Goal: Transaction & Acquisition: Purchase product/service

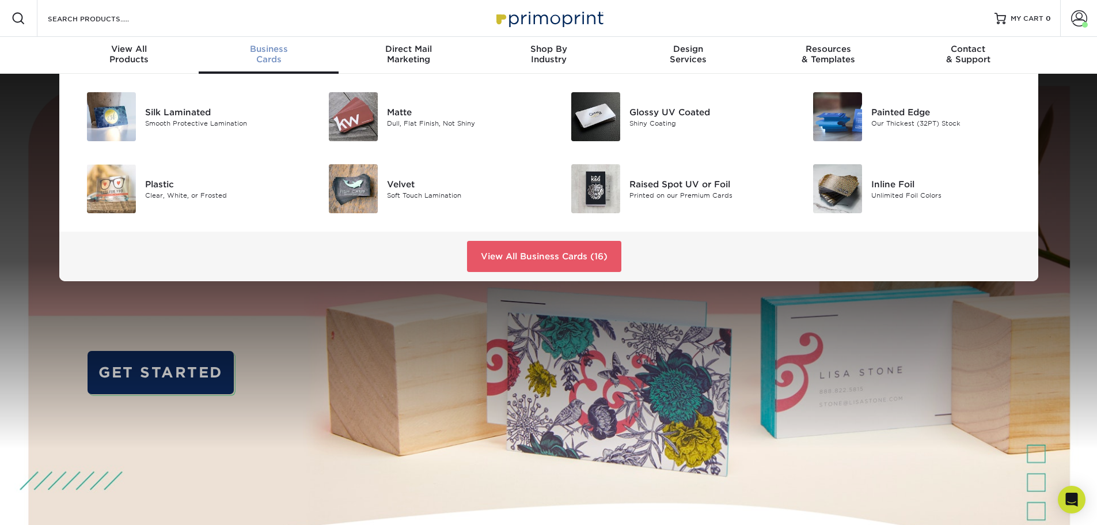
click at [261, 62] on div "Business Cards" at bounding box center [269, 54] width 140 height 21
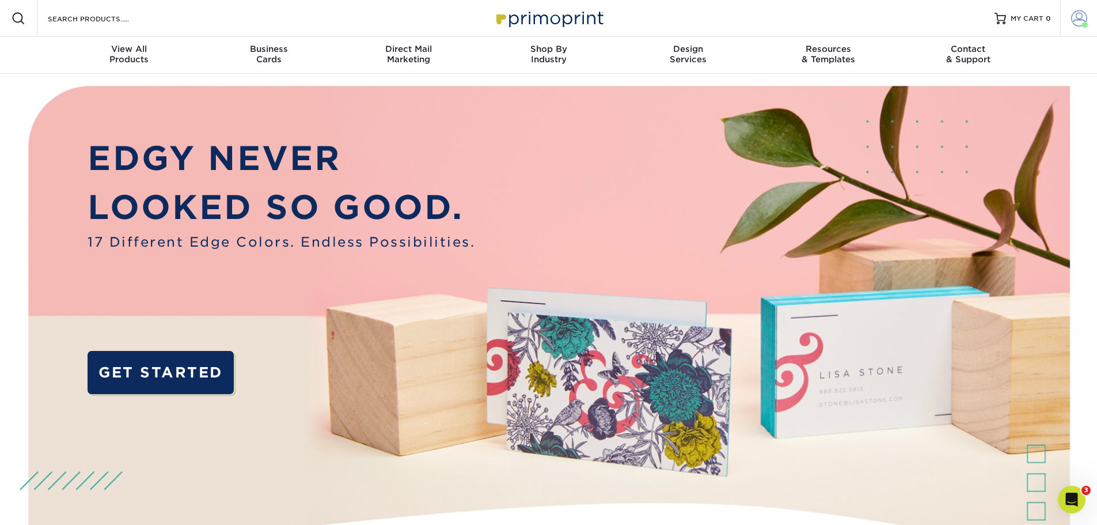
click at [1086, 21] on span at bounding box center [1079, 18] width 16 height 16
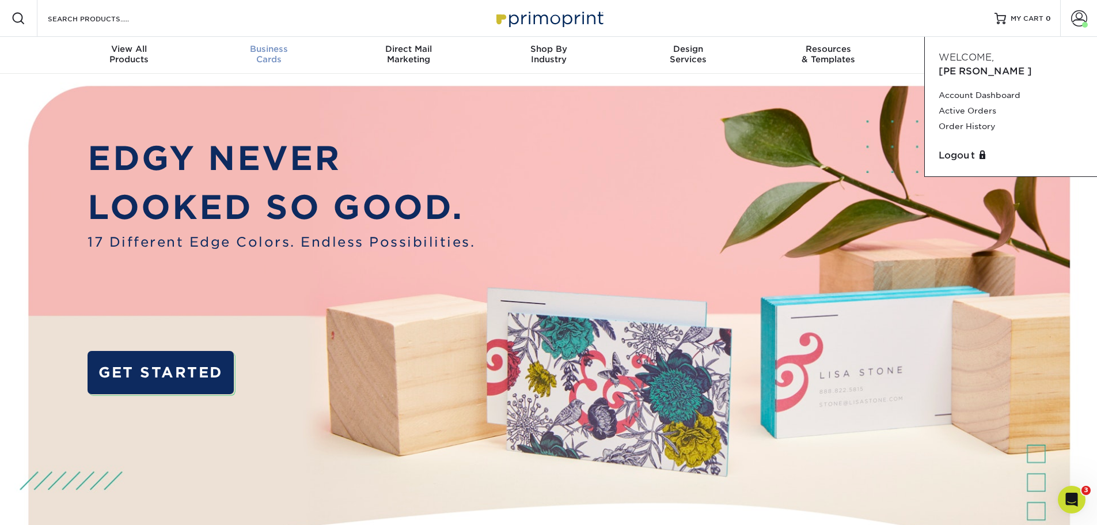
click at [263, 60] on div "Business Cards" at bounding box center [269, 54] width 140 height 21
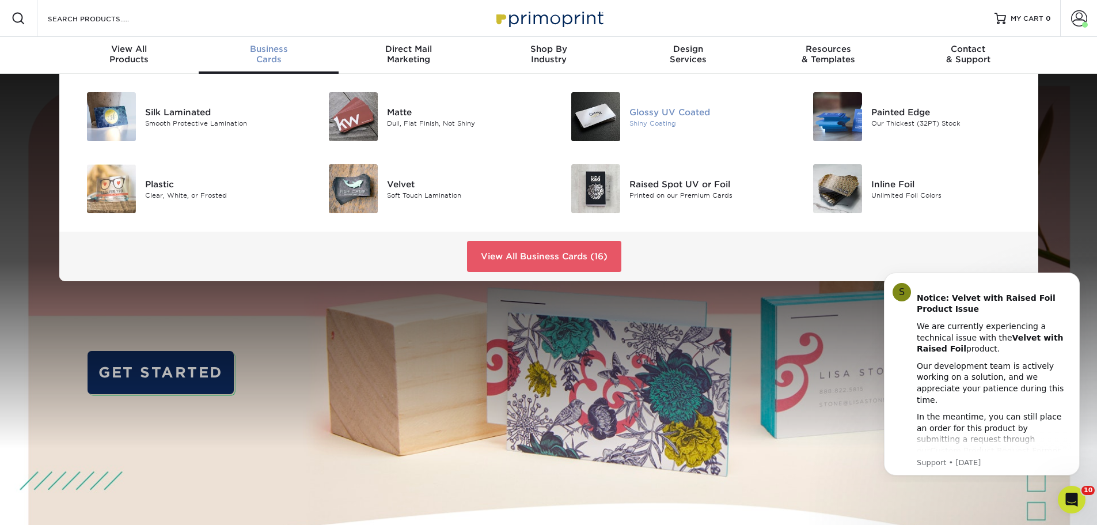
click at [635, 115] on div "Glossy UV Coated" at bounding box center [706, 111] width 153 height 13
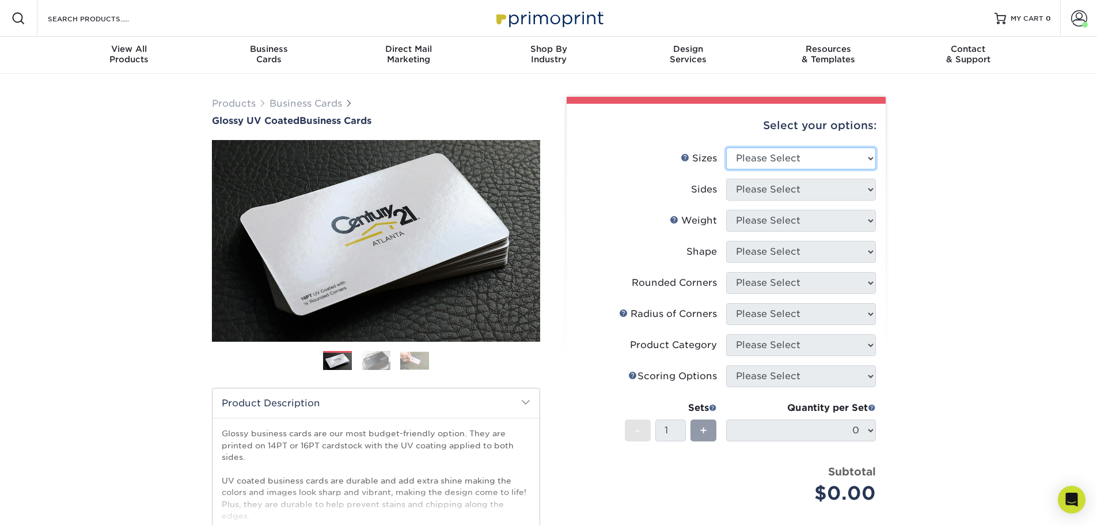
click at [760, 161] on select "Please Select 1.5" x 3.5" - Mini 1.75" x 3.5" - Mini 2" x 2" - Square 2" x 3" -…" at bounding box center [801, 158] width 150 height 22
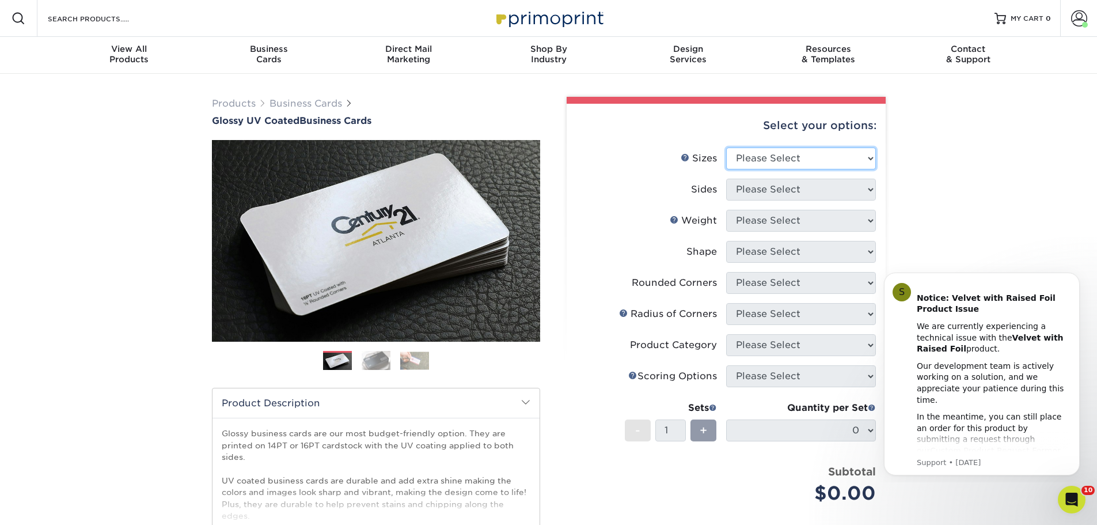
select select "2.00x3.50"
click at [726, 147] on select "Please Select 1.5" x 3.5" - Mini 1.75" x 3.5" - Mini 2" x 2" - Square 2" x 3" -…" at bounding box center [801, 158] width 150 height 22
click at [774, 194] on select "Please Select Print Both Sides Print Front Only" at bounding box center [801, 190] width 150 height 22
select select "13abbda7-1d64-4f25-8bb2-c179b224825d"
click at [726, 179] on select "Please Select Print Both Sides Print Front Only" at bounding box center [801, 190] width 150 height 22
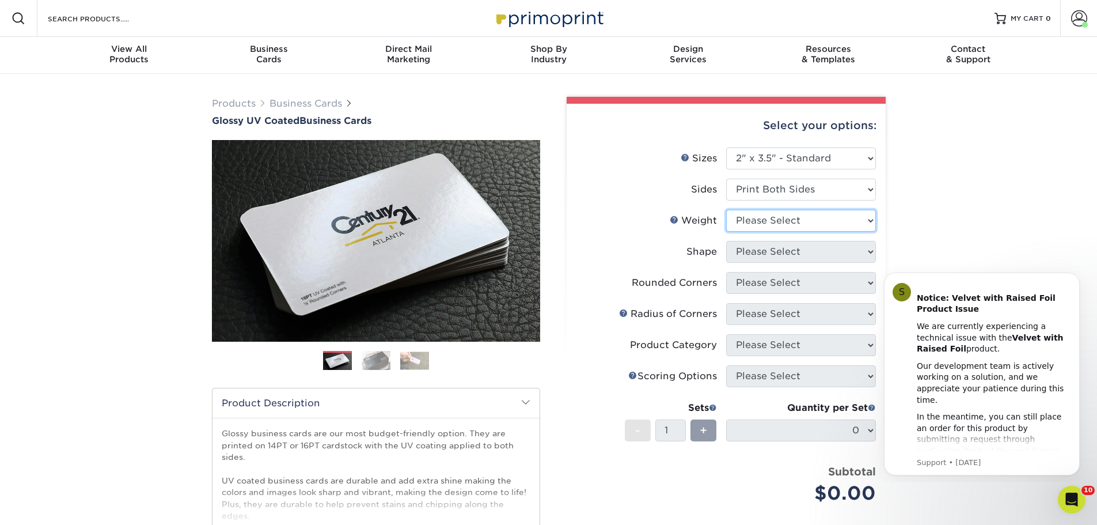
click at [780, 223] on select "Please Select 16PT 14PT" at bounding box center [801, 221] width 150 height 22
select select "16PT"
click at [726, 210] on select "Please Select 16PT 14PT" at bounding box center [801, 221] width 150 height 22
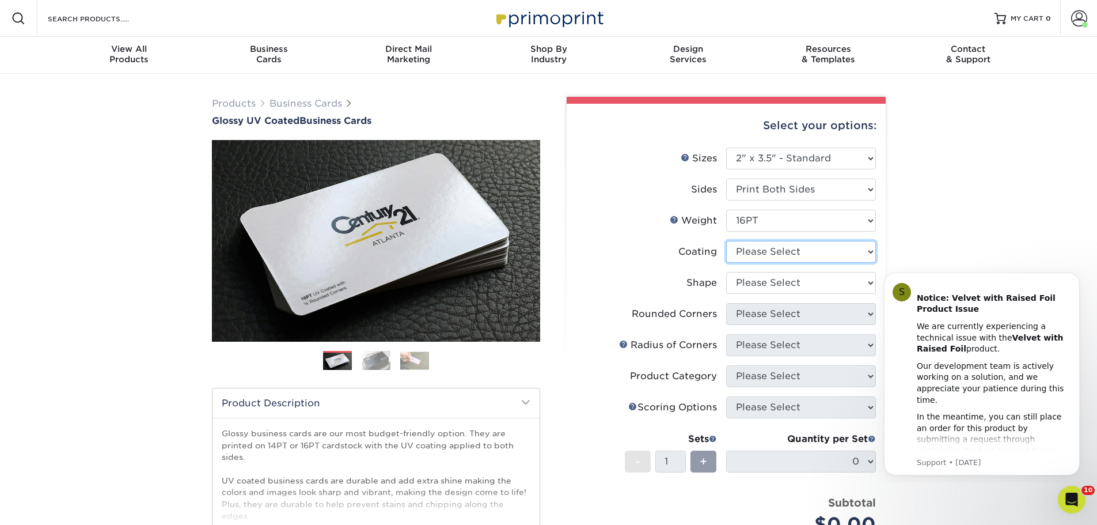
click at [783, 253] on select at bounding box center [801, 252] width 150 height 22
select select "ae367451-b2b8-45df-a344-0f05b6a12993"
click at [726, 241] on select at bounding box center [801, 252] width 150 height 22
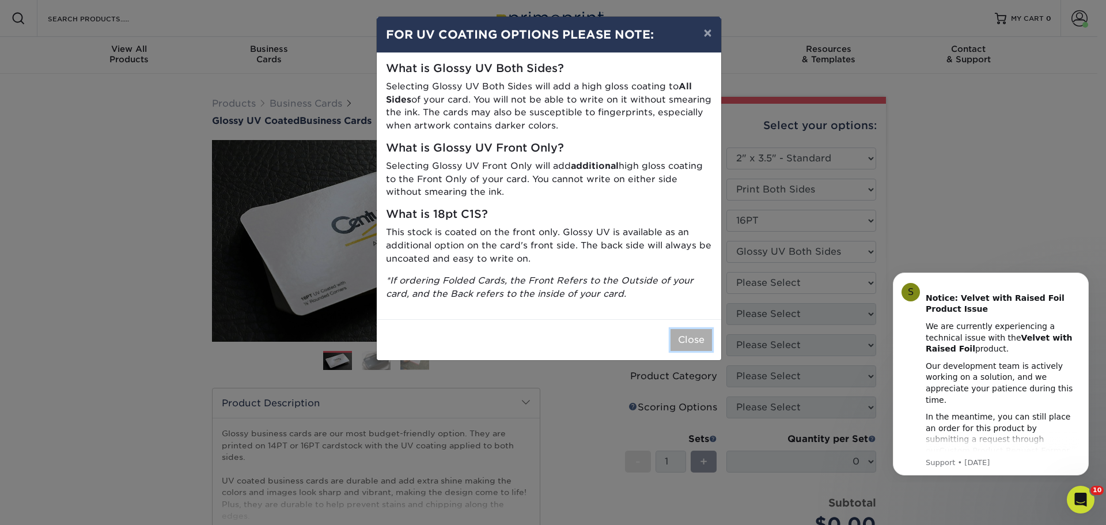
click at [700, 338] on button "Close" at bounding box center [690, 340] width 41 height 22
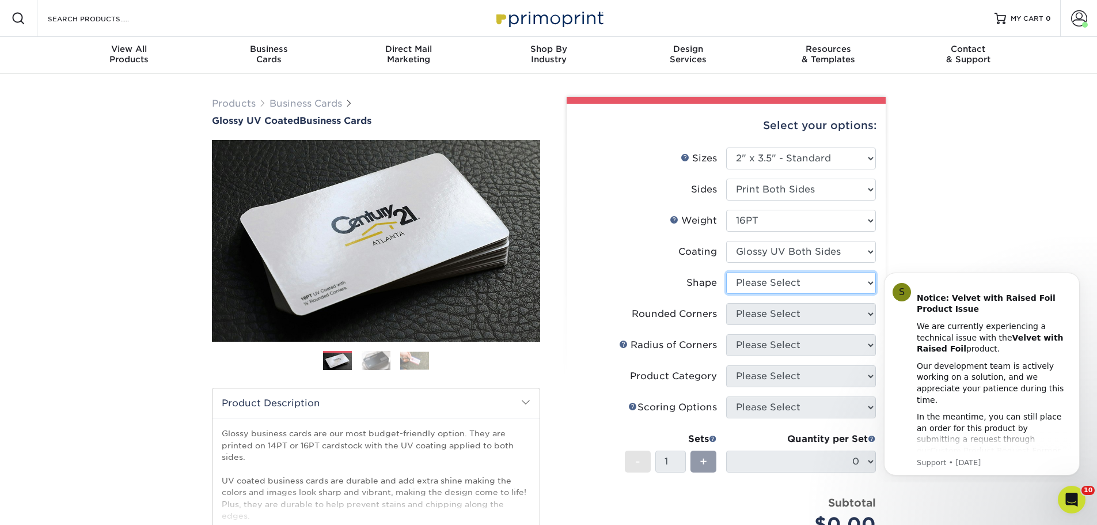
click at [798, 281] on select "Please Select Standard Oval" at bounding box center [801, 283] width 150 height 22
select select "standard"
click at [726, 272] on select "Please Select Standard Oval" at bounding box center [801, 283] width 150 height 22
click at [797, 314] on select "Please Select Yes - Round 2 Corners Yes - Round 4 Corners No" at bounding box center [801, 314] width 150 height 22
select select "0"
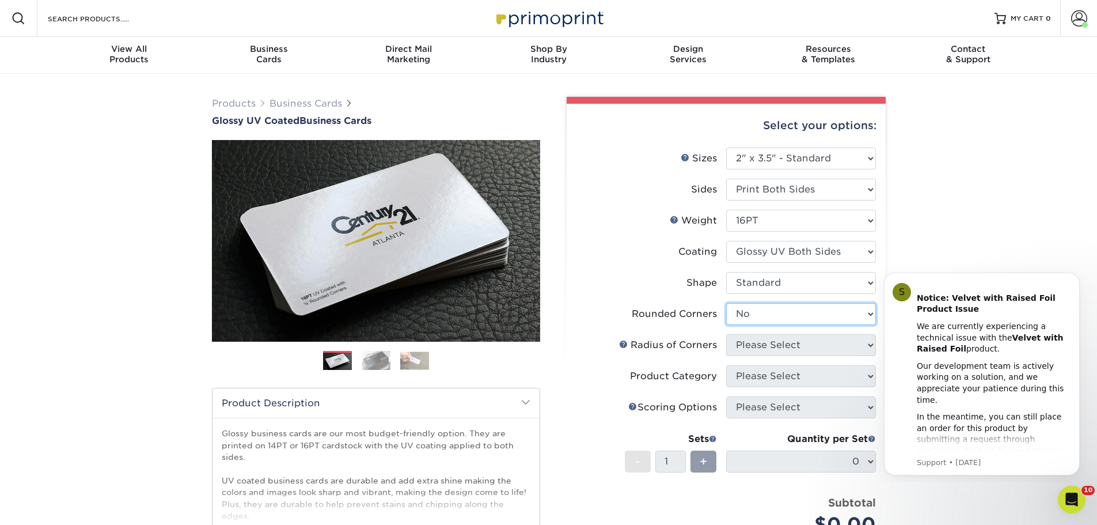
click at [726, 303] on select "Please Select Yes - Round 2 Corners Yes - Round 4 Corners No" at bounding box center [801, 314] width 150 height 22
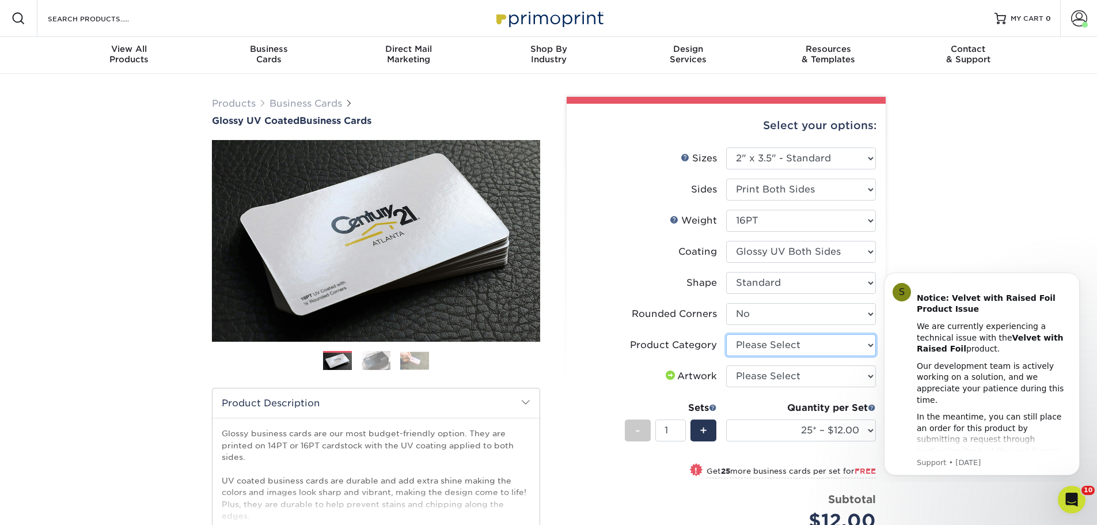
click at [774, 348] on select "Please Select Business Cards" at bounding box center [801, 345] width 150 height 22
select select "3b5148f1-0588-4f88-a218-97bcfdce65c1"
click at [726, 334] on select "Please Select Business Cards" at bounding box center [801, 345] width 150 height 22
click at [776, 377] on select "Please Select I will upload files I need a design - $100" at bounding box center [801, 376] width 150 height 22
select select "upload"
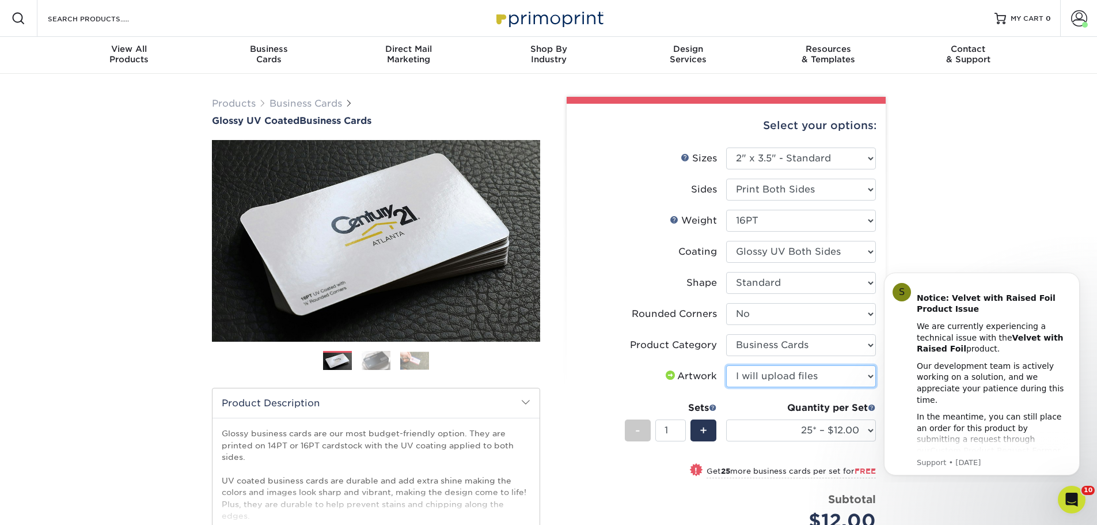
click at [726, 365] on select "Please Select I will upload files I need a design - $100" at bounding box center [801, 376] width 150 height 22
click at [870, 434] on select "25* – $12.00 50* – $12.00 100* – $12.00 250* – $21.00 500 – $42.00 1000 – $53.0…" at bounding box center [801, 430] width 150 height 22
select select "100* – $12.00"
click at [726, 419] on select "25* – $12.00 50* – $12.00 100* – $12.00 250* – $21.00 500 – $42.00 1000 – $53.0…" at bounding box center [801, 430] width 150 height 22
click at [704, 433] on span "+" at bounding box center [703, 430] width 7 height 17
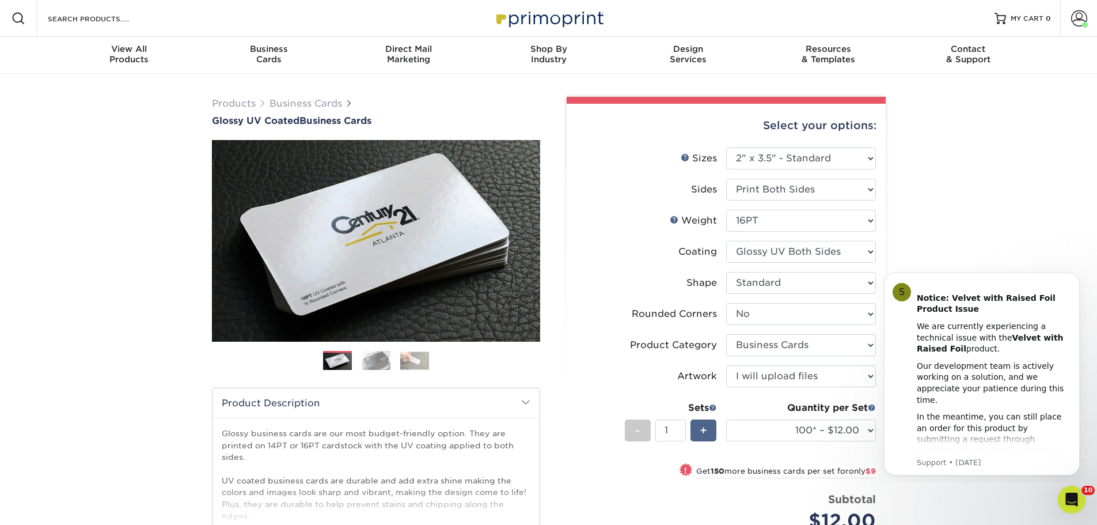
type input "2"
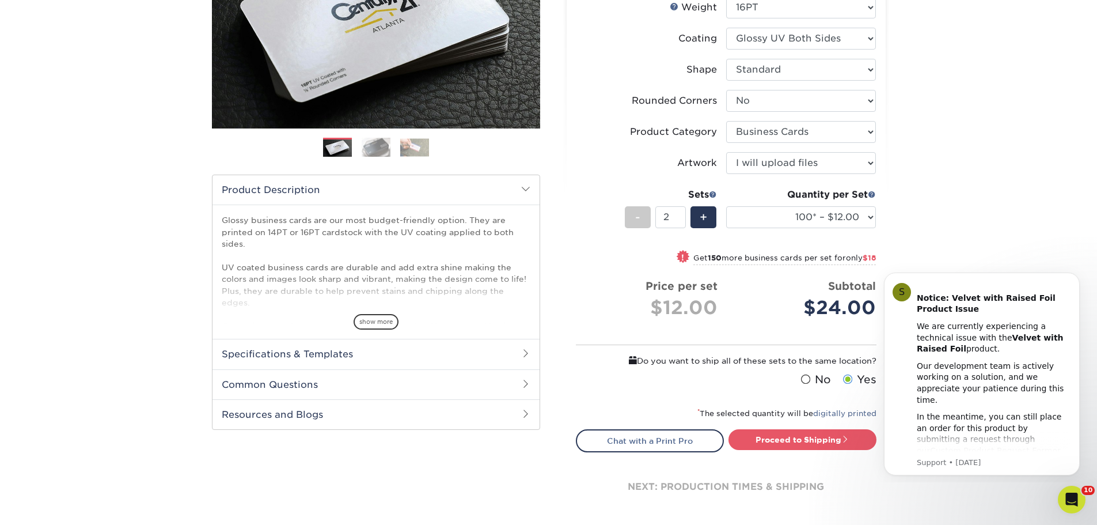
scroll to position [288, 0]
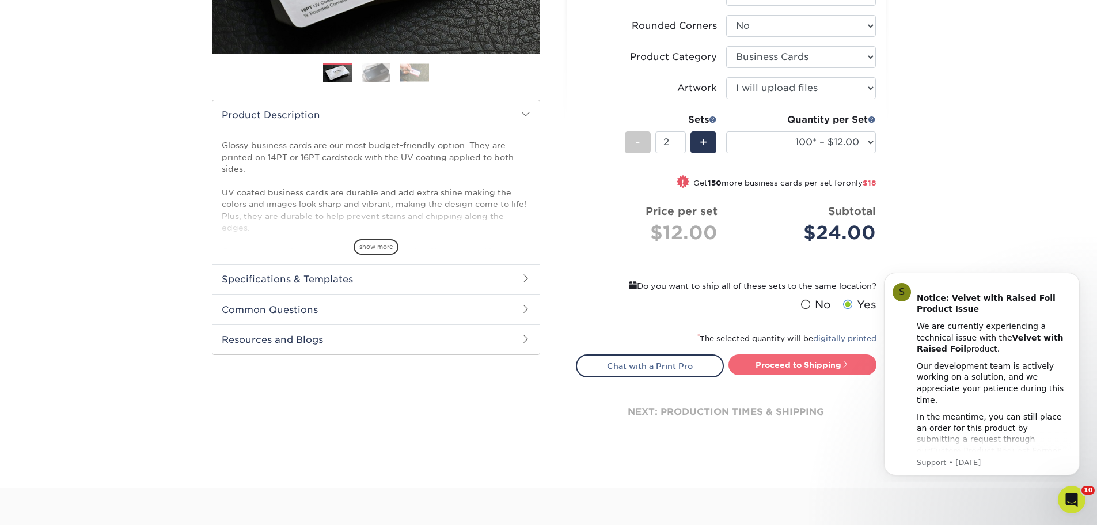
click at [787, 367] on link "Proceed to Shipping" at bounding box center [803, 364] width 148 height 21
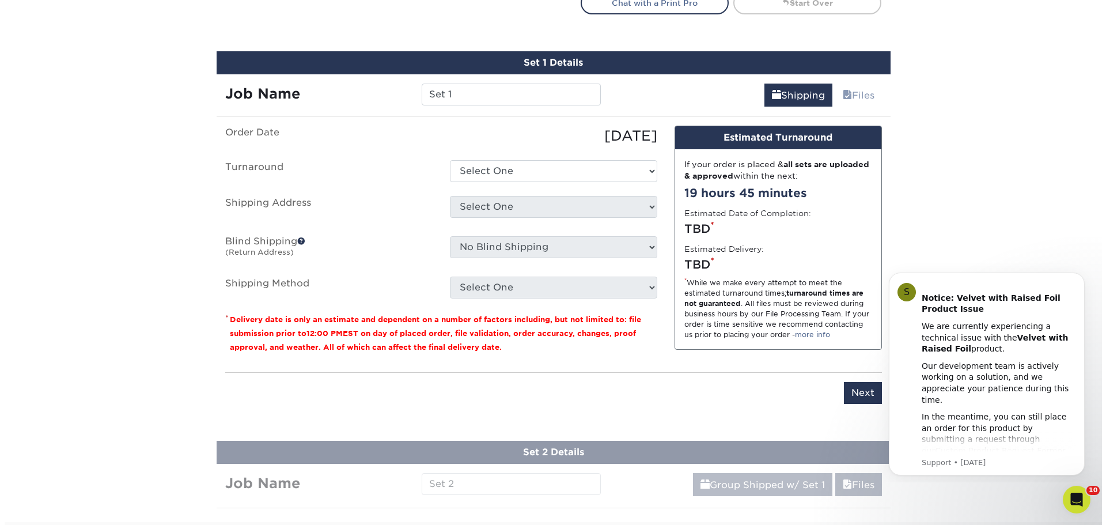
scroll to position [673, 0]
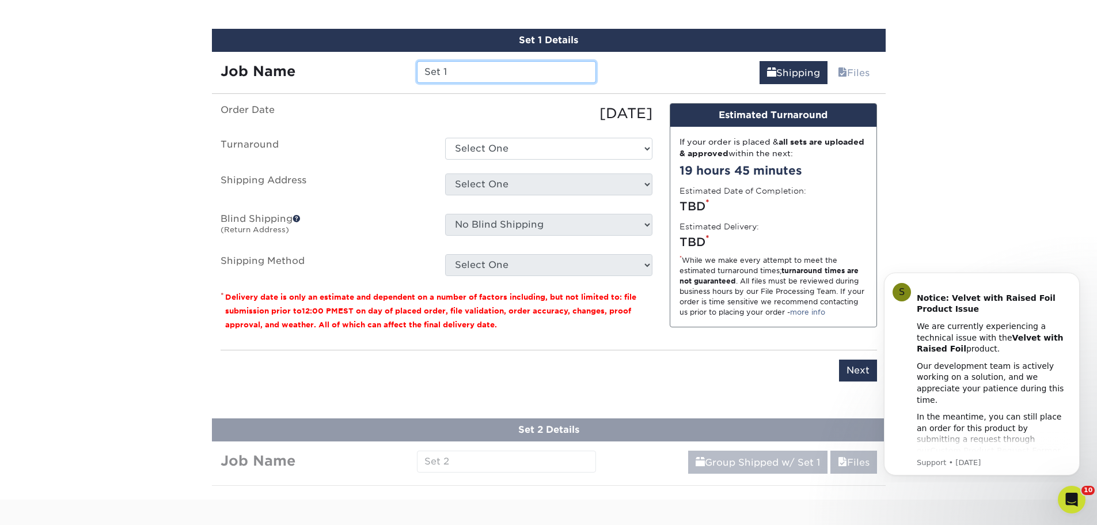
click at [463, 70] on input "Set 1" at bounding box center [506, 72] width 179 height 22
type input "S"
type input "[PERSON_NAME]"
click at [477, 147] on select "Select One 2-4 Business Days 2 Day Next Business Day" at bounding box center [548, 149] width 207 height 22
select select "ea971dfa-8efb-47ed-b013-ebcc4ca480f7"
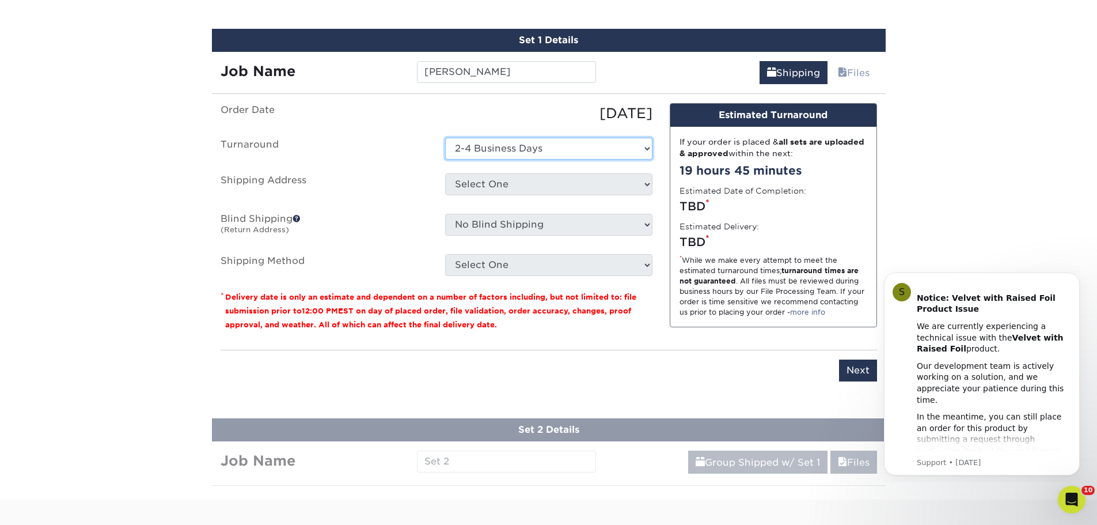
click at [445, 138] on select "Select One 2-4 Business Days 2 Day Next Business Day" at bounding box center [548, 149] width 207 height 22
click at [488, 184] on select "Select One 155 Portland St Boston, MA 02114 1910 E. Wright Circle, Anaheim CA 2…" at bounding box center [548, 184] width 207 height 22
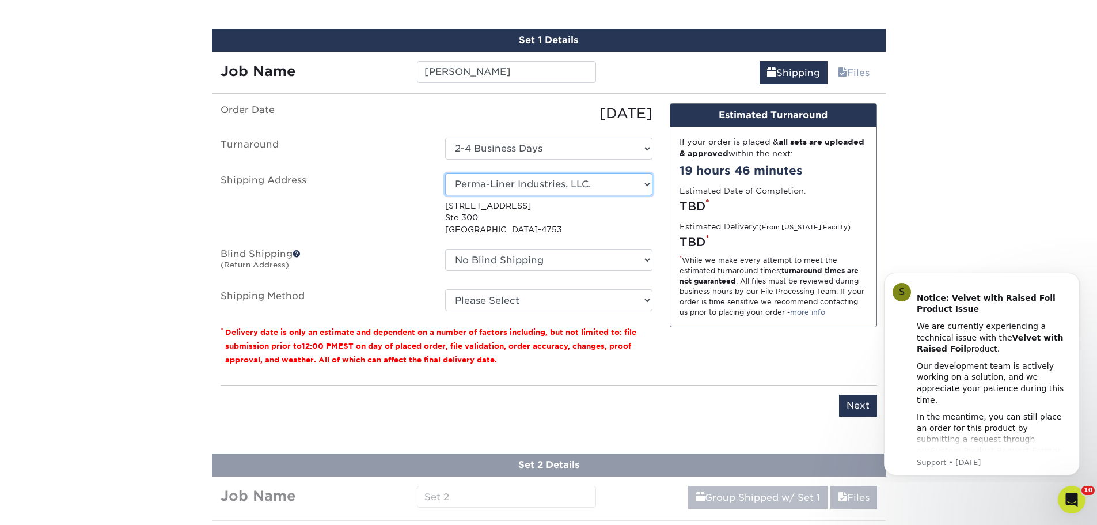
click at [624, 186] on select "Select One 155 Portland St Boston, MA 02114 1910 E. Wright Circle, Anaheim CA 2…" at bounding box center [548, 184] width 207 height 22
click at [632, 191] on select "Select One 155 Portland St Boston, MA 02114 1910 E. Wright Circle, Anaheim CA 2…" at bounding box center [548, 184] width 207 height 22
select select "newaddress"
click at [445, 173] on select "Select One 155 Portland St Boston, MA 02114 1910 E. Wright Circle, Anaheim CA 2…" at bounding box center [548, 184] width 207 height 22
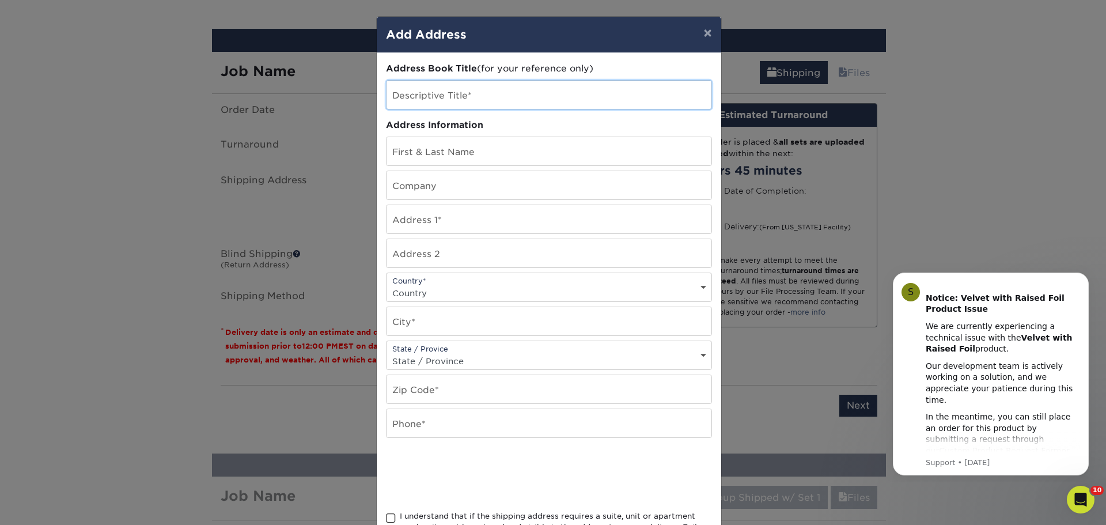
click at [447, 97] on input "text" at bounding box center [549, 95] width 325 height 28
type input "Business Cards"
click at [471, 153] on input "text" at bounding box center [549, 151] width 325 height 28
type input "[PERSON_NAME]"
type input "Waterline Renewal Technologies"
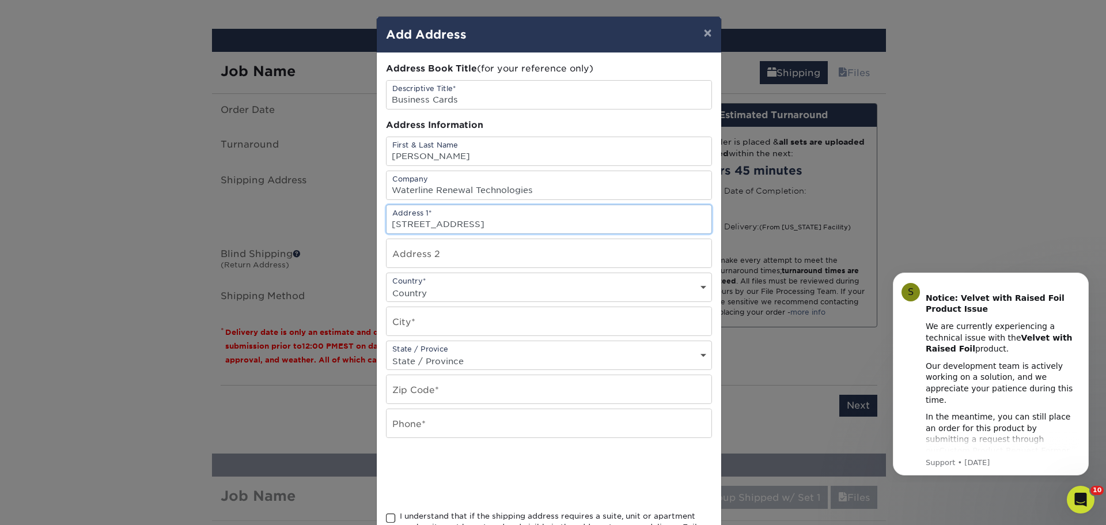
type input "[STREET_ADDRESS]"
type input "Ste. 200"
select select "US"
type input "Clearwater"
select select "FL"
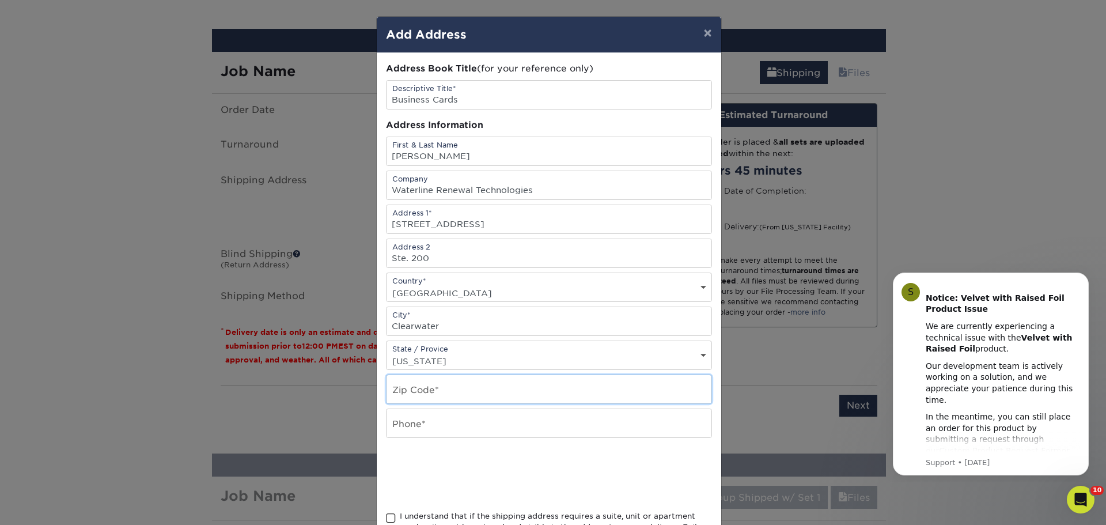
type input "33762"
type input "7273362292"
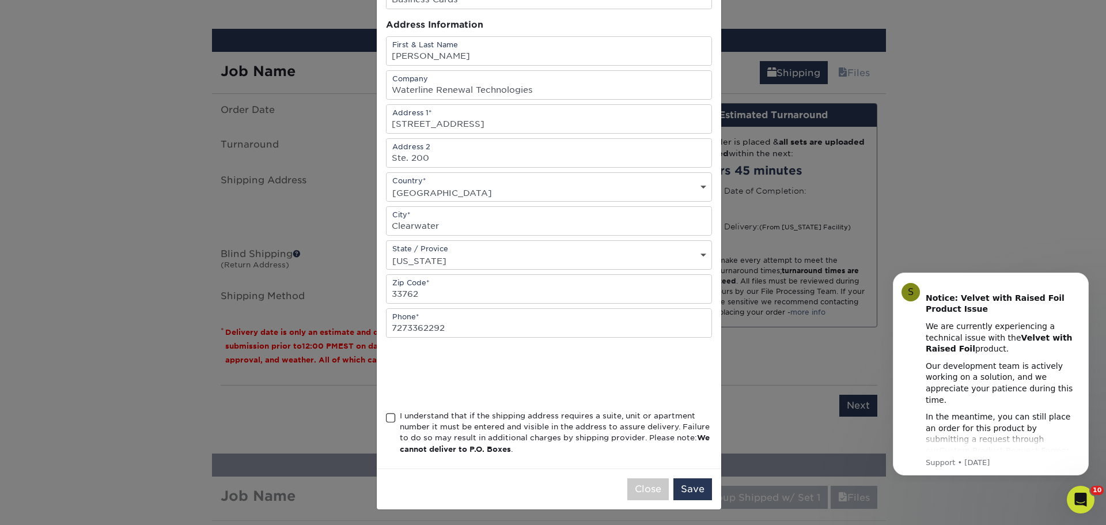
scroll to position [101, 0]
click at [387, 415] on span at bounding box center [391, 416] width 10 height 11
click at [0, 0] on input "I understand that if the shipping address requires a suite, unit or apartment n…" at bounding box center [0, 0] width 0 height 0
click at [698, 490] on button "Save" at bounding box center [692, 488] width 39 height 22
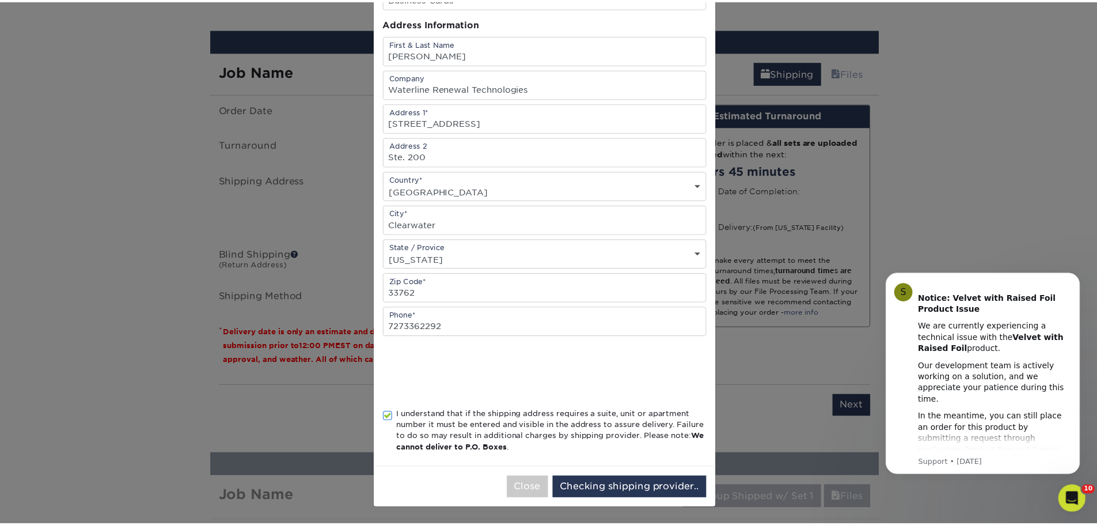
scroll to position [0, 0]
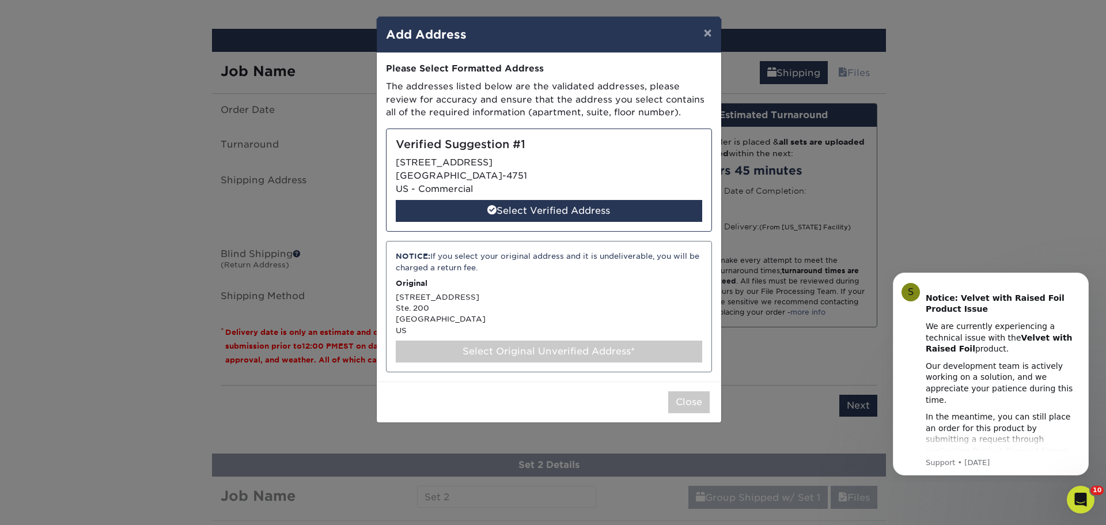
click at [673, 358] on div "Select Original Unverified Address*" at bounding box center [549, 351] width 306 height 22
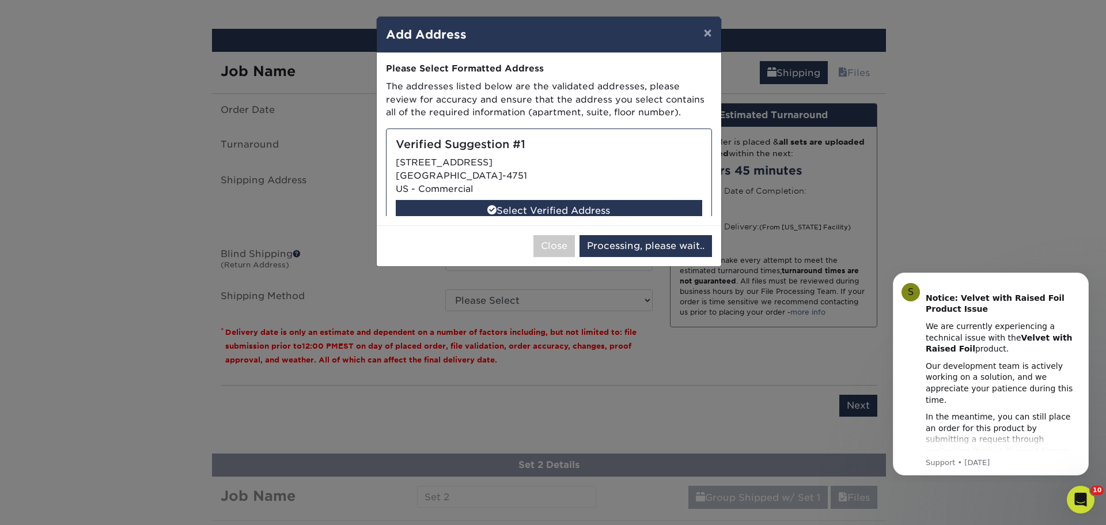
select select "285631"
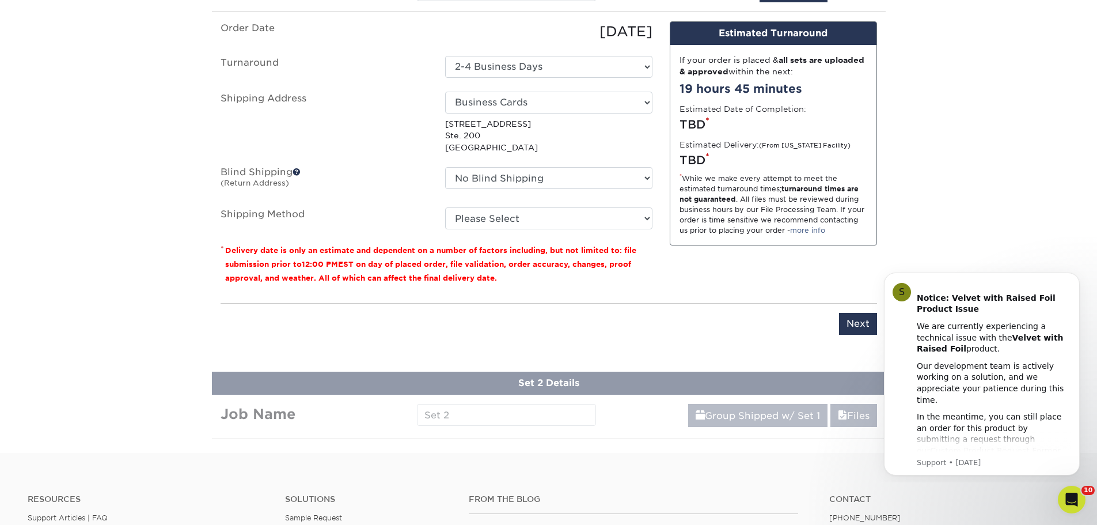
scroll to position [789, 0]
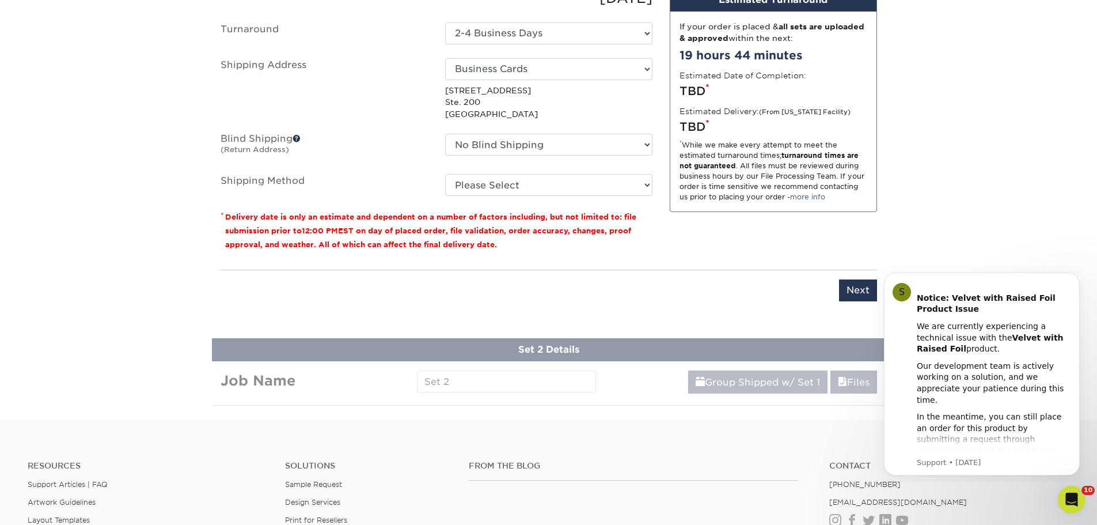
click at [857, 290] on input "Next" at bounding box center [858, 290] width 38 height 22
type input "Next"
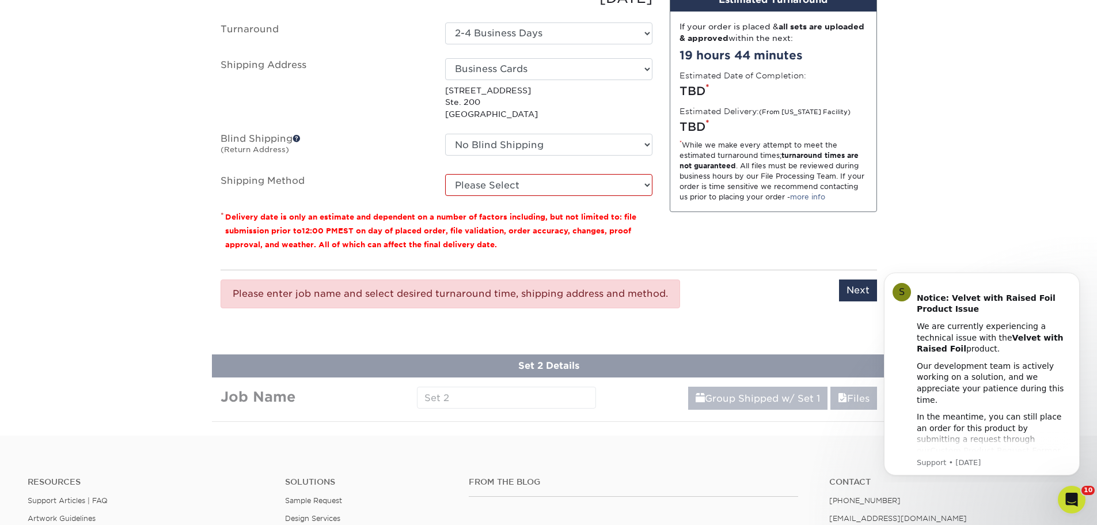
click at [516, 180] on select "Please Select Ground Shipping (+$14.95) 3 Day Shipping Service (+$15.34) 2 Day …" at bounding box center [548, 185] width 207 height 22
select select "03"
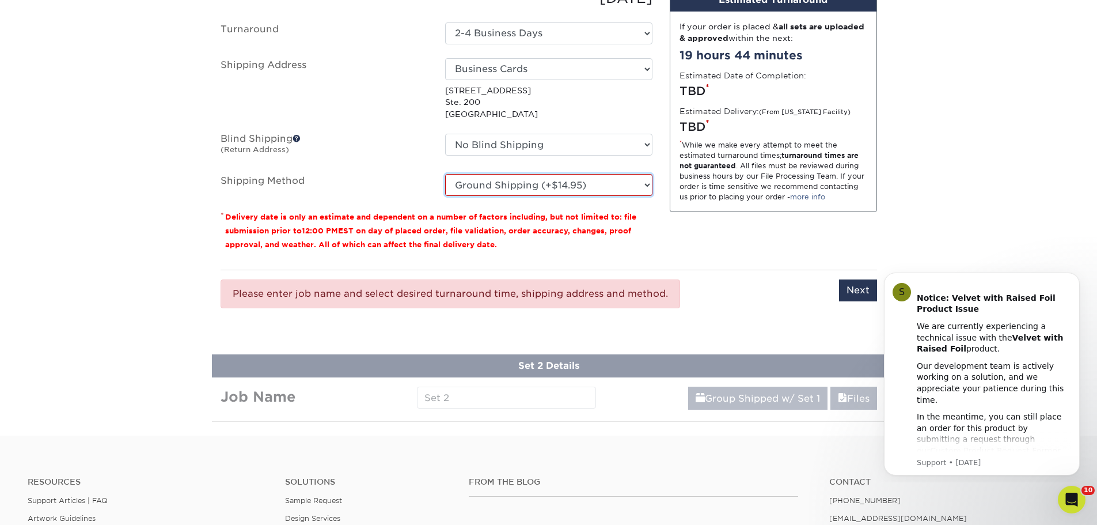
click at [445, 174] on select "Please Select Ground Shipping (+$14.95) 3 Day Shipping Service (+$15.34) 2 Day …" at bounding box center [548, 185] width 207 height 22
click at [850, 293] on input "Next" at bounding box center [858, 290] width 38 height 22
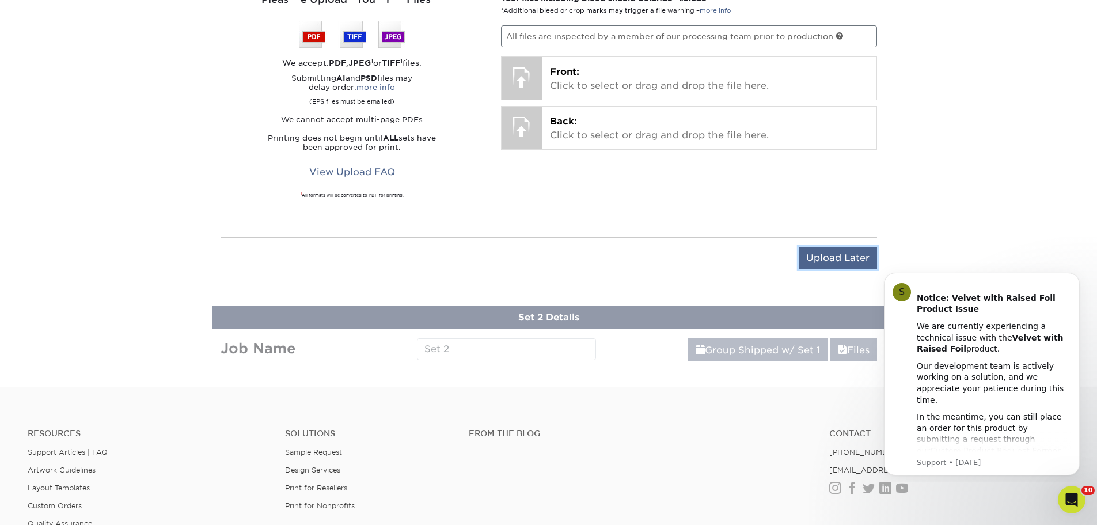
click at [850, 259] on input "Upload Later" at bounding box center [838, 258] width 78 height 22
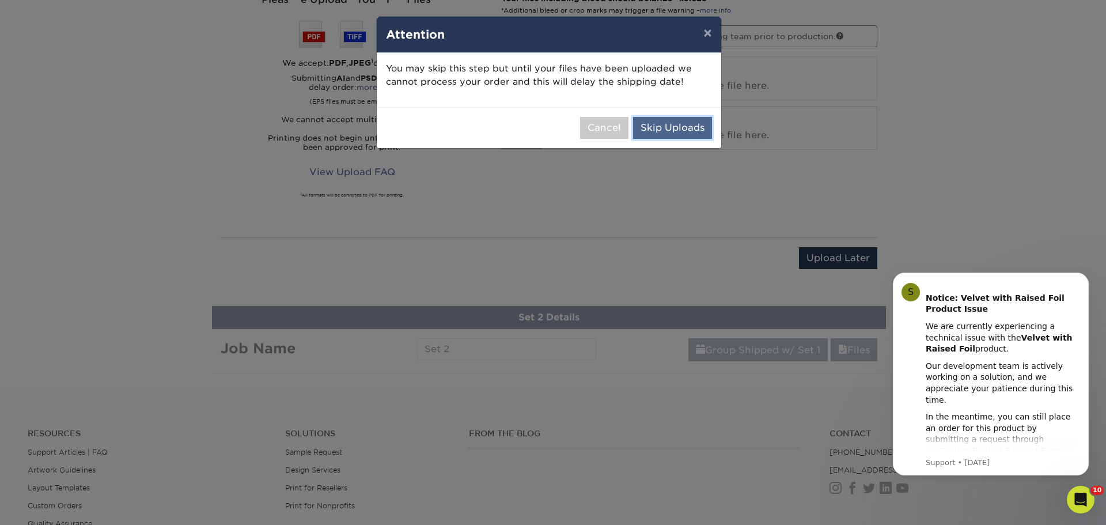
click at [670, 125] on button "Skip Uploads" at bounding box center [672, 128] width 79 height 22
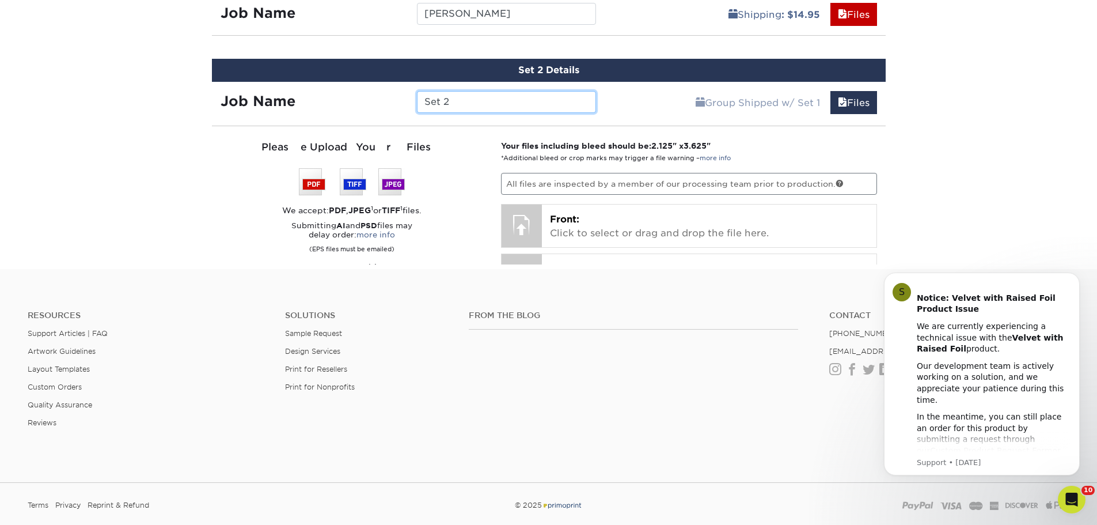
scroll to position [779, 0]
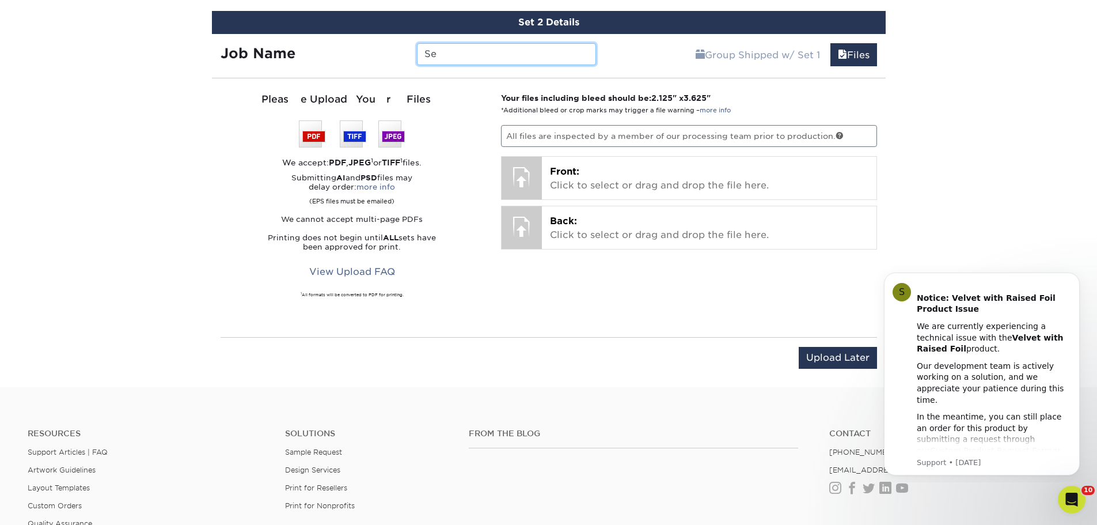
type input "S"
type input "[PERSON_NAME]"
click at [819, 358] on input "Upload Later" at bounding box center [838, 358] width 78 height 22
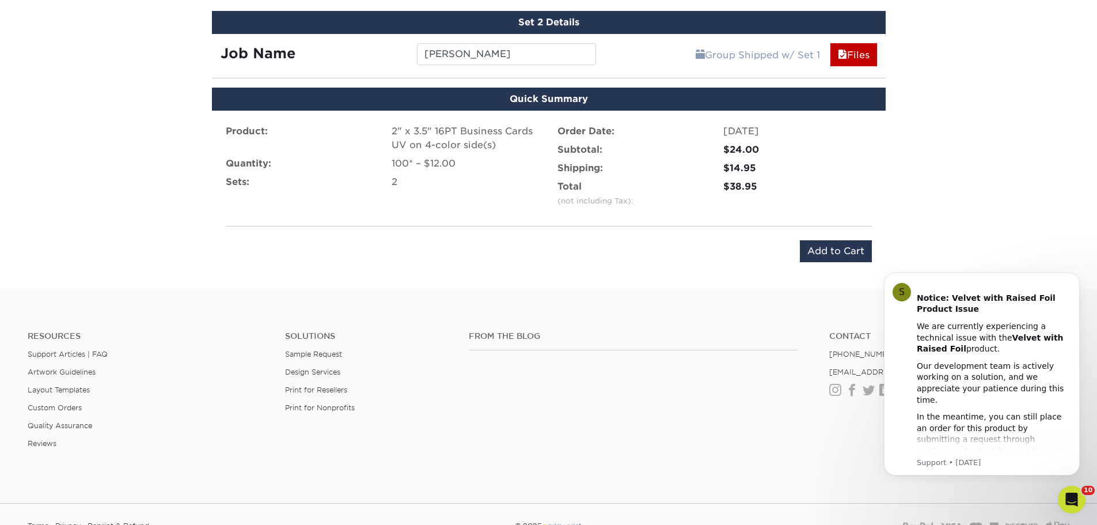
click at [826, 262] on div "Product: 2" x 3.5" 16PT Business Cards UV on 4-color side(s) Quantity: 100* – $…" at bounding box center [549, 193] width 674 height 165
click at [833, 255] on input "Add to Cart" at bounding box center [836, 251] width 72 height 22
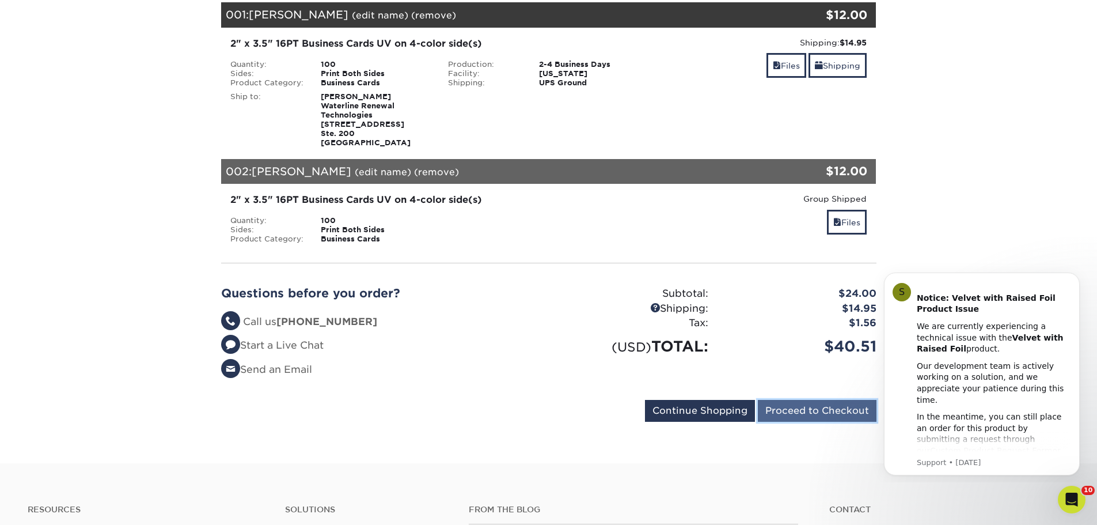
click at [813, 414] on input "Proceed to Checkout" at bounding box center [817, 411] width 119 height 22
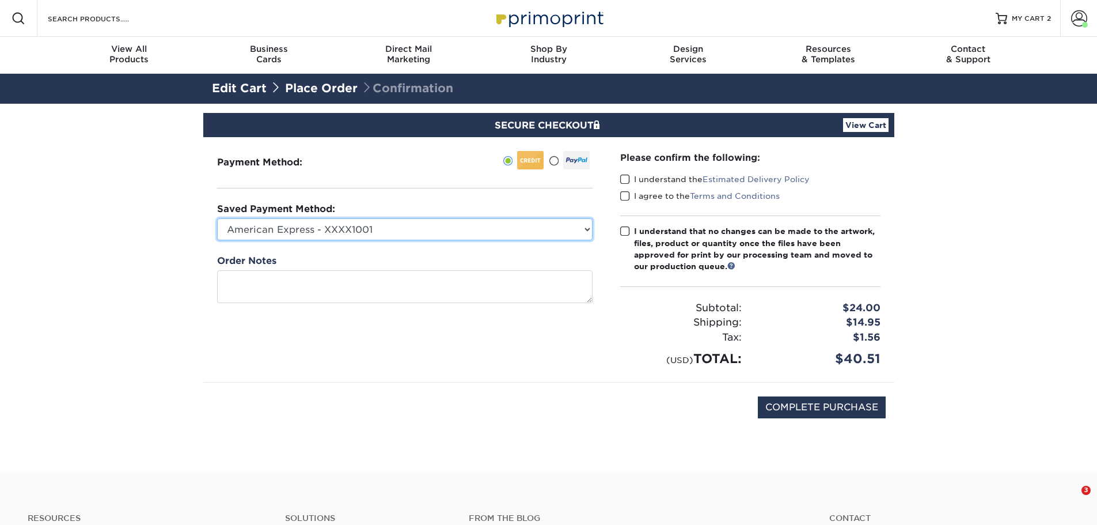
click at [485, 232] on select "American Express - XXXX1001 American Express - XXXX2007 American Express - XXXX…" at bounding box center [405, 229] width 376 height 22
select select "41423"
click at [217, 218] on select "American Express - XXXX1001 American Express - XXXX2007 American Express - XXXX…" at bounding box center [405, 229] width 376 height 22
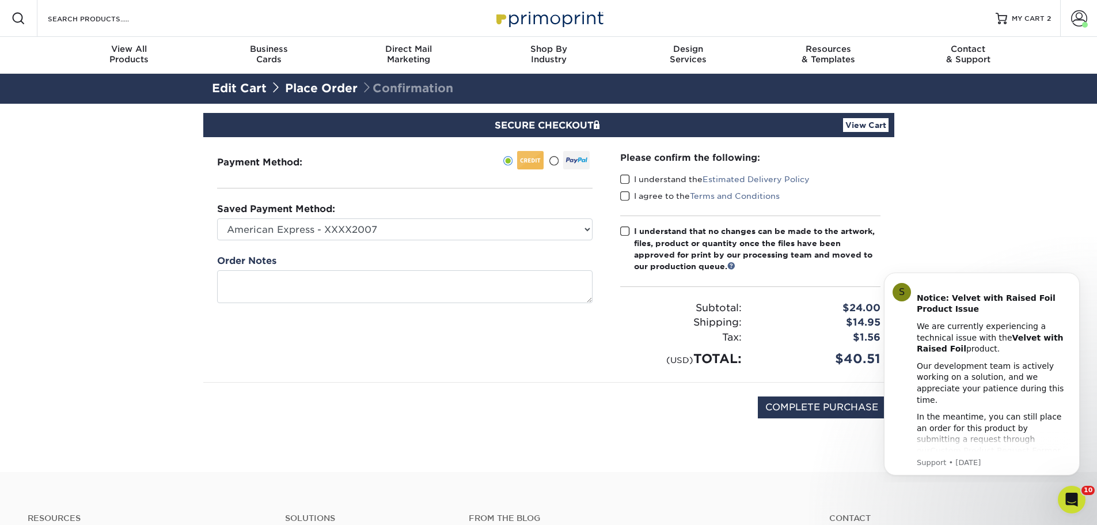
click at [626, 179] on span at bounding box center [625, 179] width 10 height 11
click at [0, 0] on input "I understand the Estimated Delivery Policy" at bounding box center [0, 0] width 0 height 0
click at [628, 197] on span at bounding box center [625, 196] width 10 height 11
click at [0, 0] on input "I agree to the Terms and Conditions" at bounding box center [0, 0] width 0 height 0
click at [623, 231] on span at bounding box center [625, 231] width 10 height 11
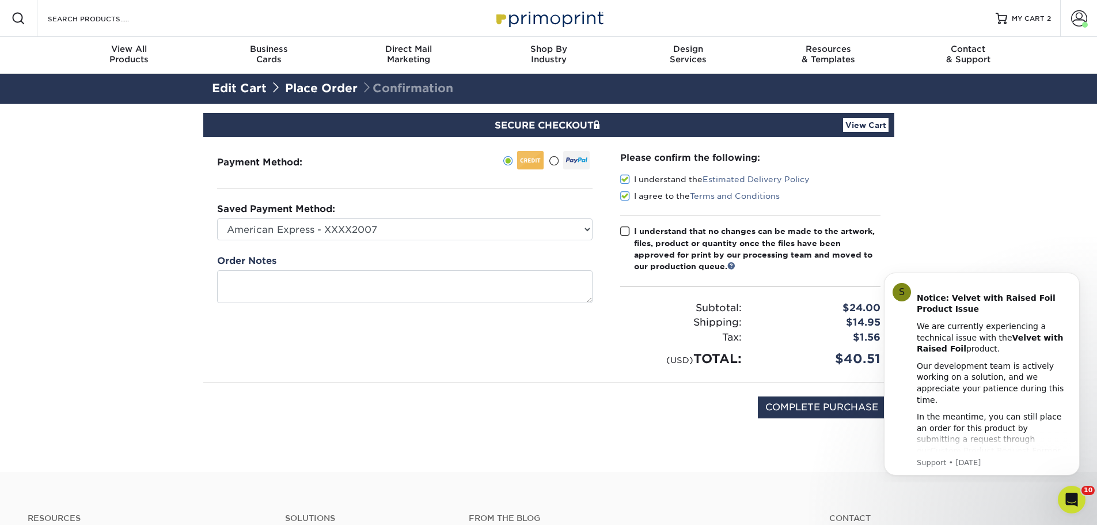
click at [0, 0] on input "I understand that no changes can be made to the artwork, files, product or quan…" at bounding box center [0, 0] width 0 height 0
click at [781, 414] on input "COMPLETE PURCHASE" at bounding box center [822, 407] width 128 height 22
type input "PROCESSING, PLEASE WAIT..."
